Goal: Information Seeking & Learning: Check status

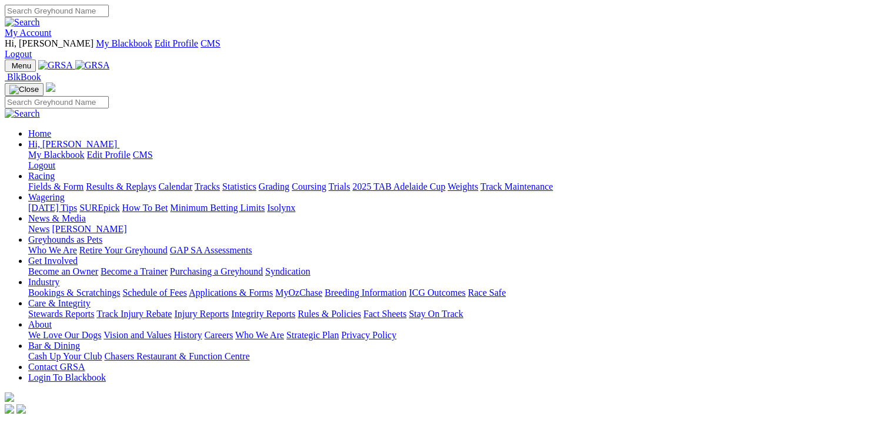
click at [62, 181] on link "Fields & Form" at bounding box center [55, 186] width 55 height 10
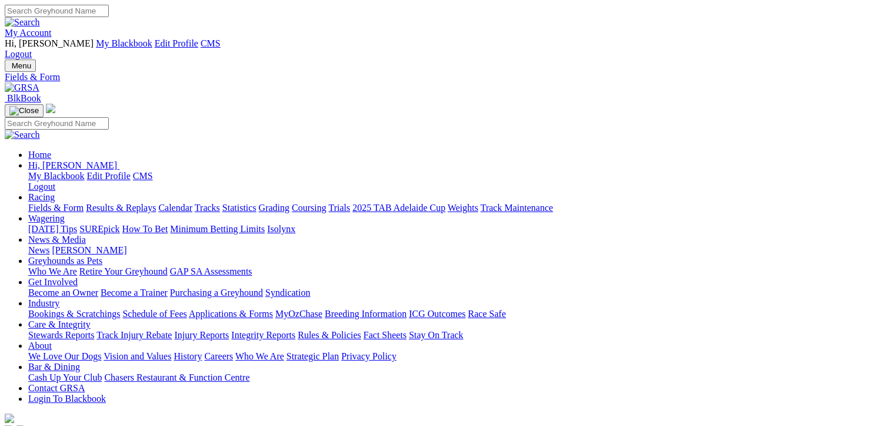
click at [156, 202] on link "Results & Replays" at bounding box center [121, 207] width 70 height 10
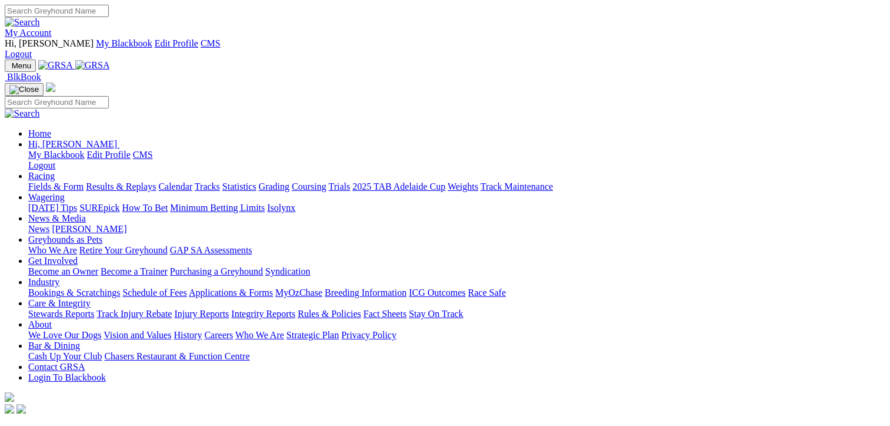
click at [125, 181] on link "Results & Replays" at bounding box center [121, 186] width 70 height 10
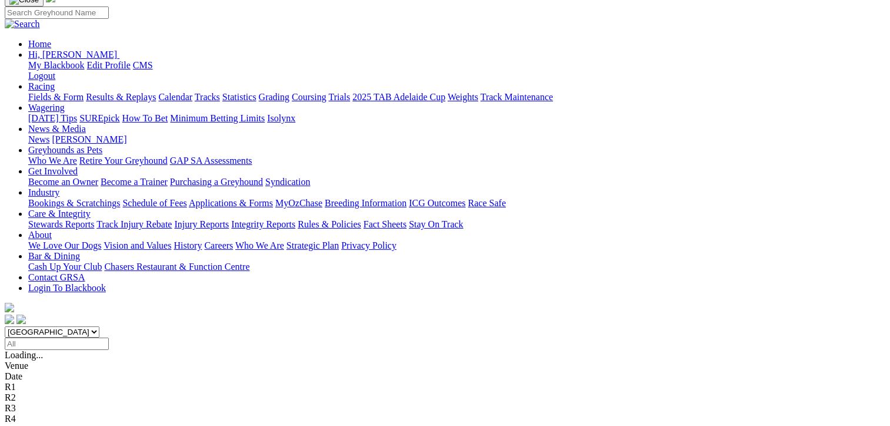
scroll to position [68, 0]
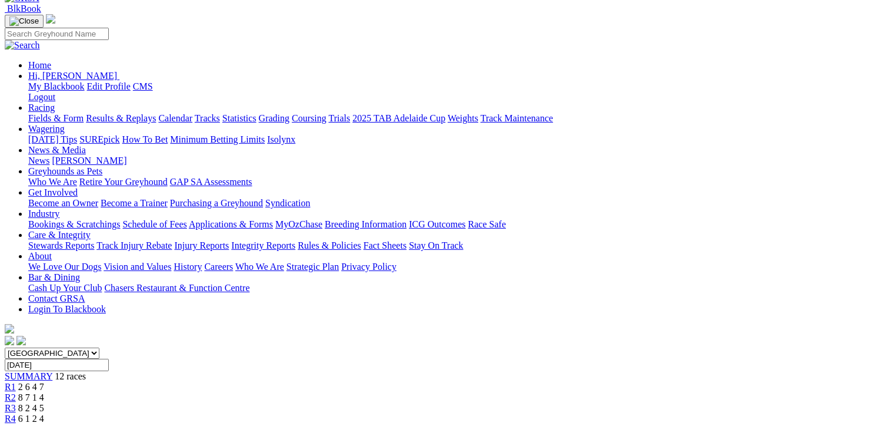
click at [491, 347] on div "South Australia New South Wales Northern Territory Queensland Tasmania Victoria…" at bounding box center [445, 427] width 881 height 161
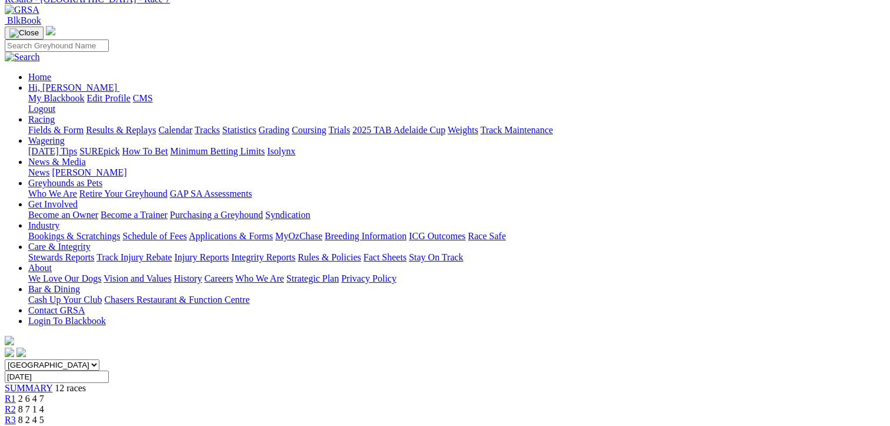
scroll to position [80, 0]
